Goal: Task Accomplishment & Management: Use online tool/utility

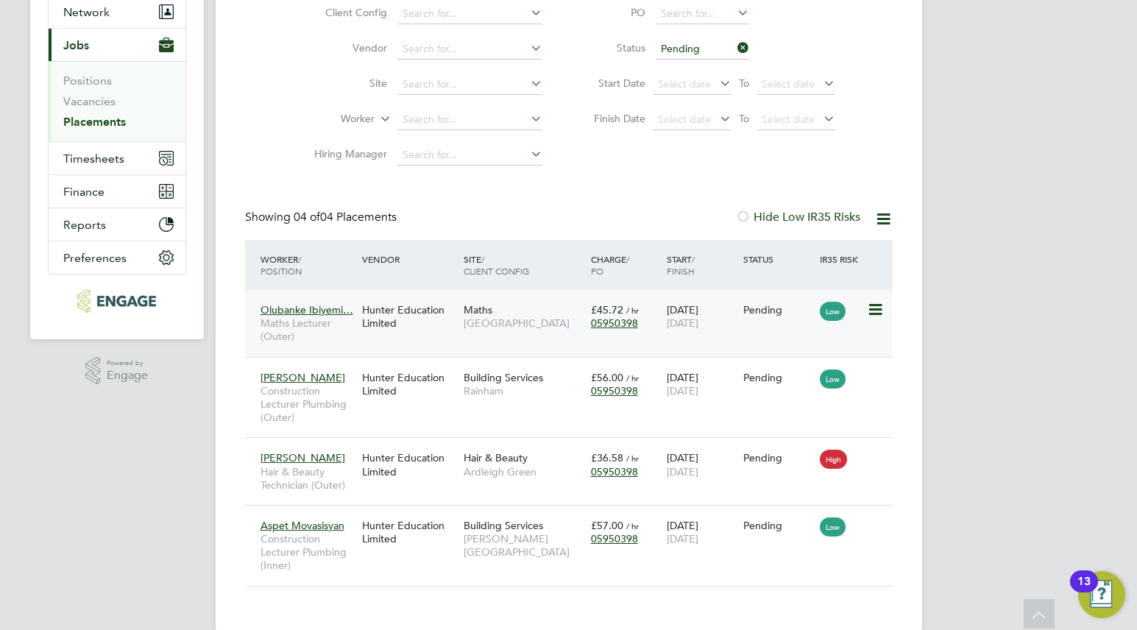
scroll to position [171, 0]
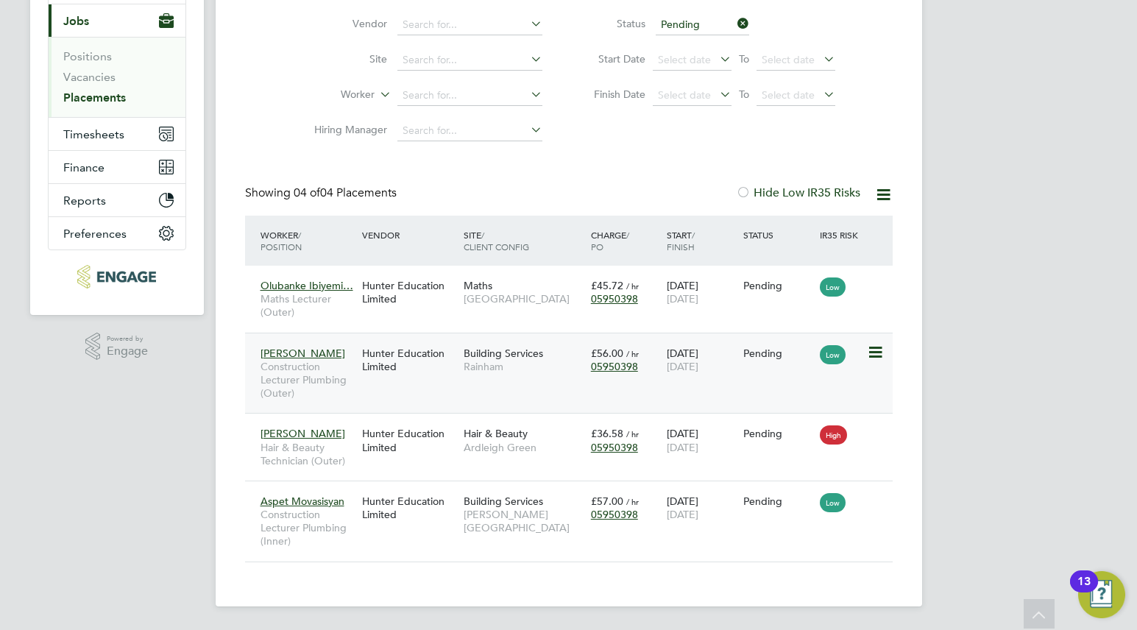
click at [880, 353] on icon at bounding box center [874, 353] width 15 height 18
click at [810, 441] on li "Start" at bounding box center [829, 444] width 104 height 21
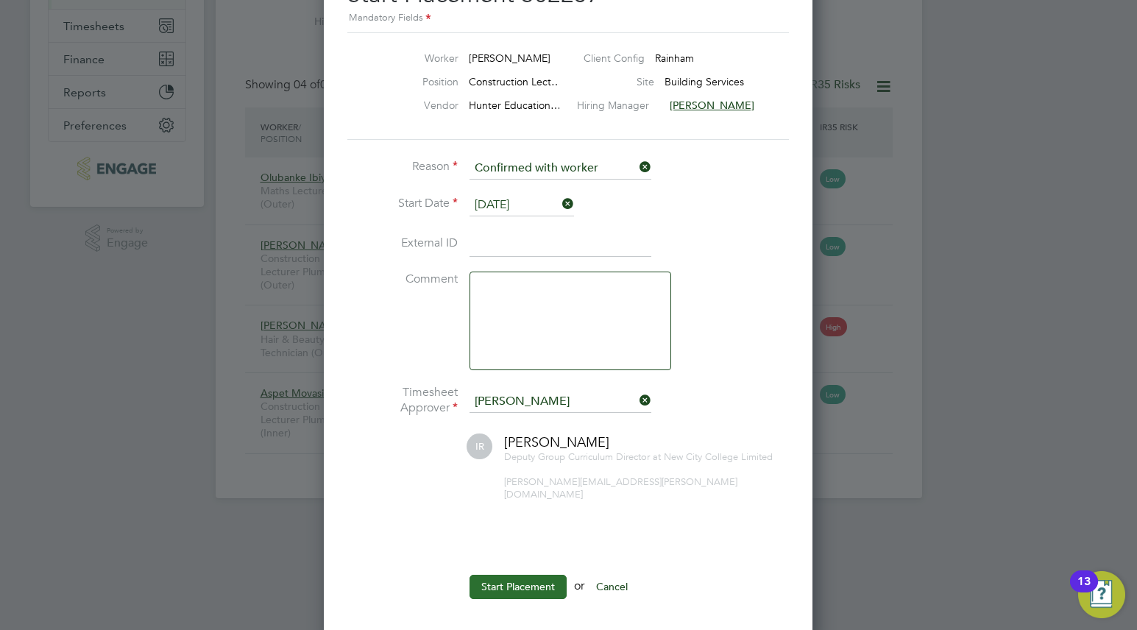
click at [495, 575] on button "Start Placement" at bounding box center [517, 587] width 97 height 24
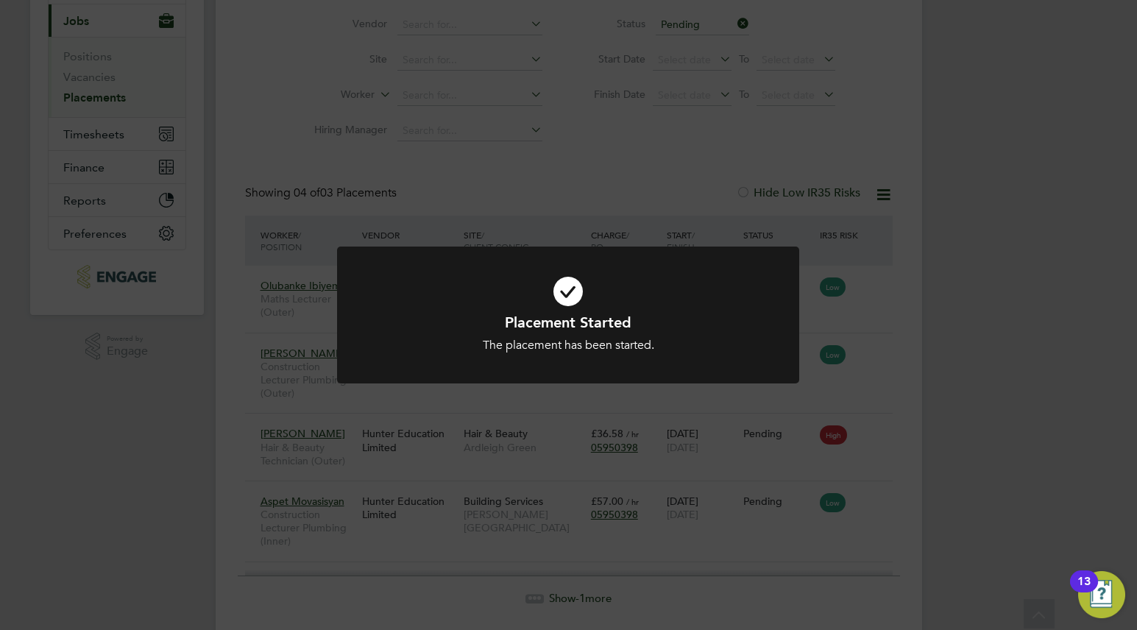
click at [1122, 421] on div "Placement Started The placement has been started. Cancel Okay" at bounding box center [568, 315] width 1137 height 630
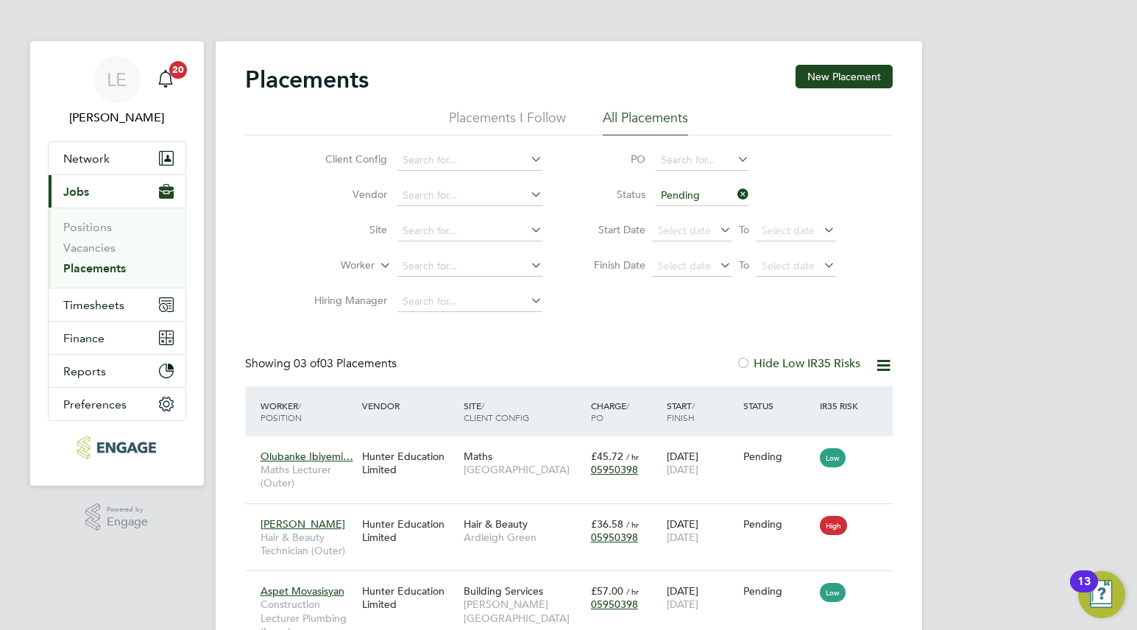
click at [80, 192] on span "Jobs" at bounding box center [76, 192] width 26 height 14
